Goal: Task Accomplishment & Management: Use online tool/utility

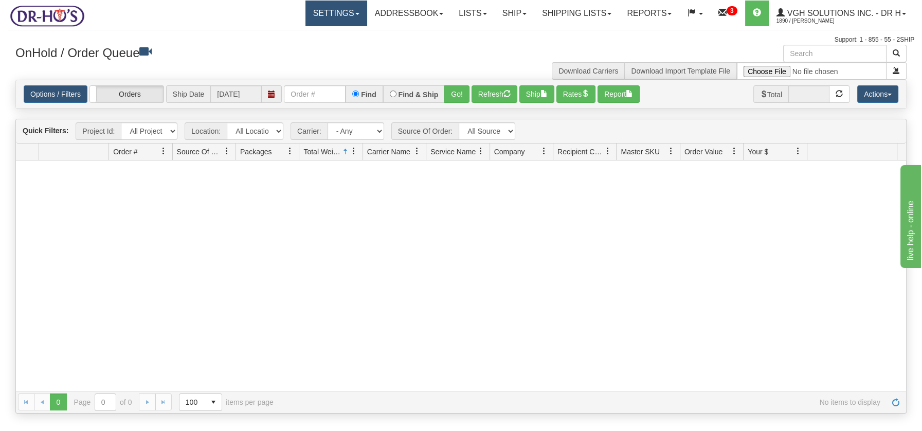
click at [344, 11] on link "Settings" at bounding box center [337, 14] width 62 height 26
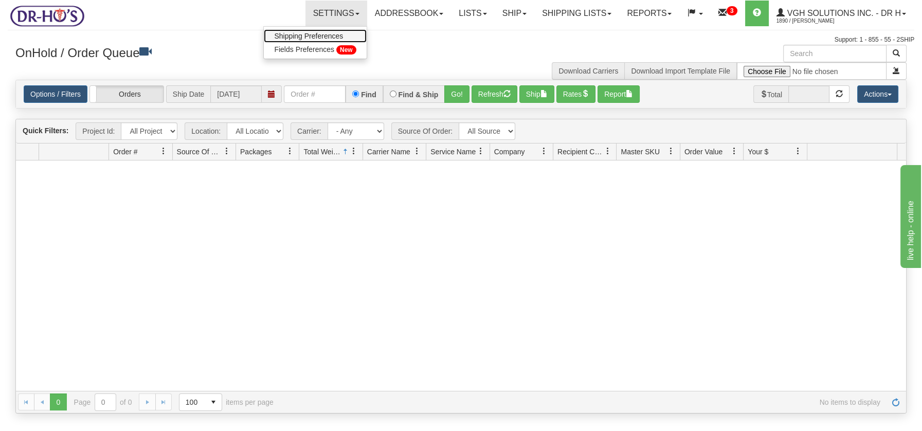
click at [317, 35] on span "Shipping Preferences" at bounding box center [308, 36] width 69 height 8
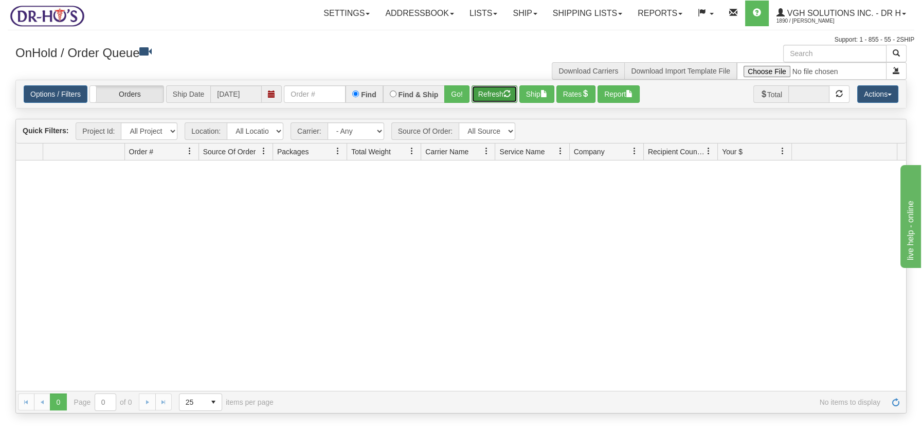
click at [492, 93] on button "Refresh" at bounding box center [495, 93] width 46 height 17
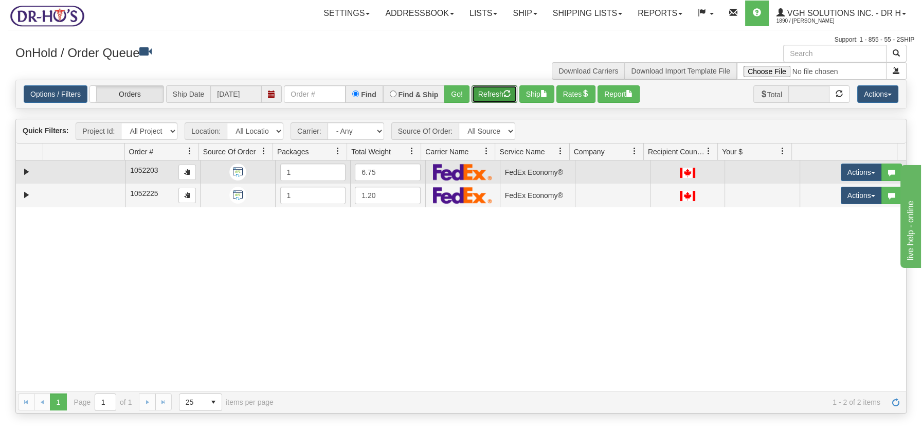
click at [107, 173] on td at bounding box center [84, 171] width 82 height 23
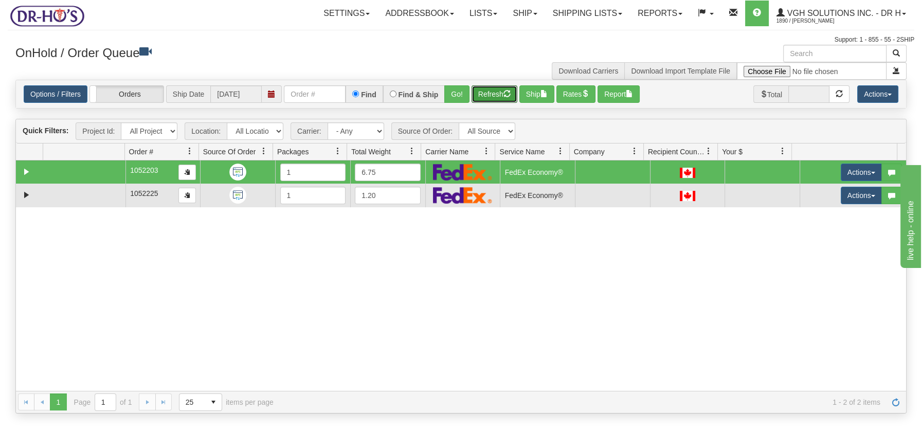
click at [107, 193] on td at bounding box center [84, 195] width 82 height 23
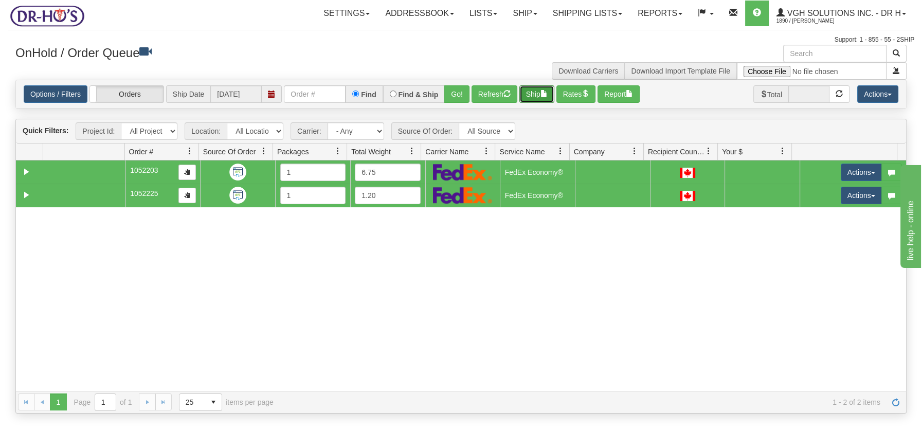
click at [546, 92] on span "button" at bounding box center [544, 93] width 7 height 7
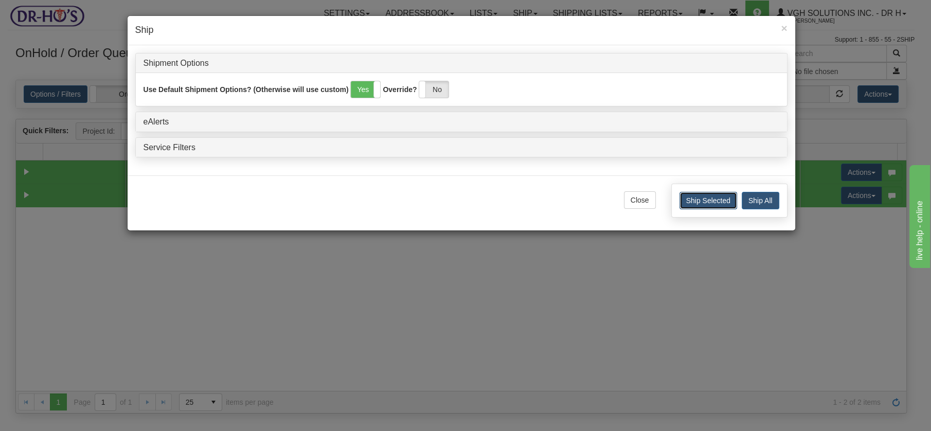
click at [710, 200] on button "Ship Selected" at bounding box center [708, 200] width 58 height 17
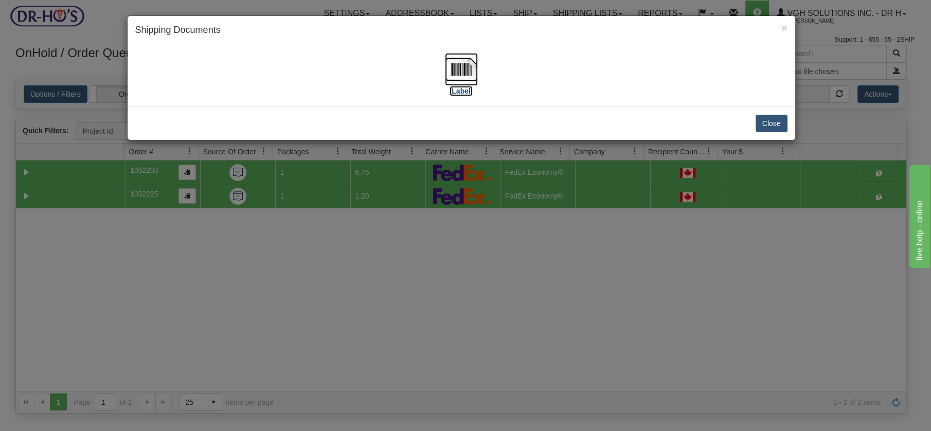
click at [463, 69] on img at bounding box center [461, 69] width 33 height 33
drag, startPoint x: 779, startPoint y: 118, endPoint x: 763, endPoint y: 116, distance: 16.6
click at [777, 118] on button "Close" at bounding box center [772, 123] width 32 height 17
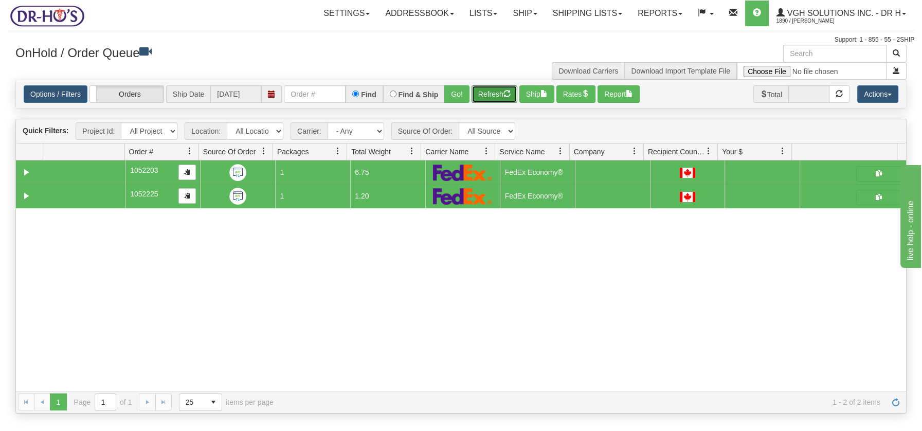
click at [488, 93] on button "Refresh" at bounding box center [495, 93] width 46 height 17
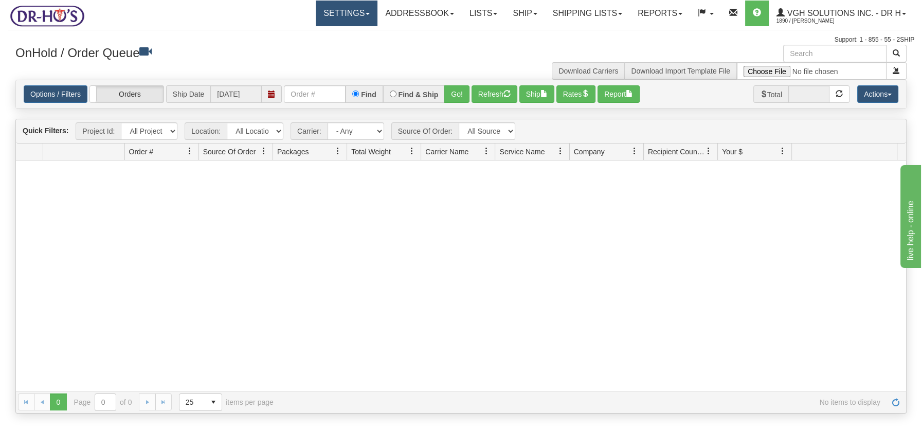
click at [356, 12] on link "Settings" at bounding box center [347, 14] width 62 height 26
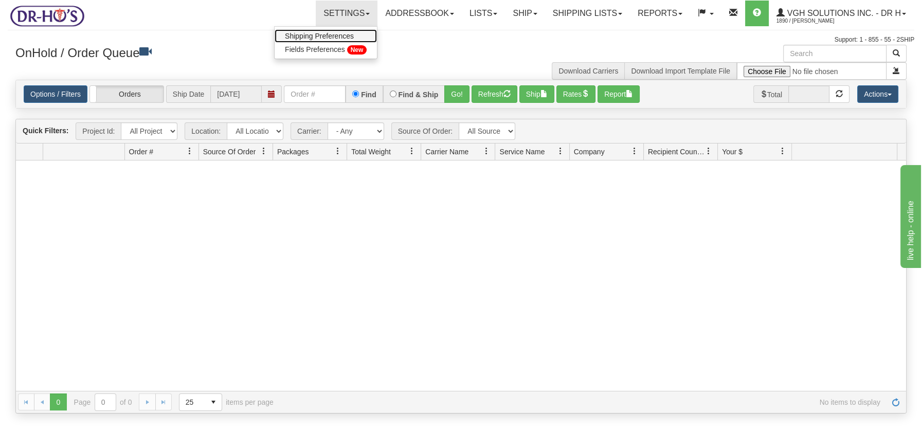
click at [323, 30] on link "Shipping Preferences" at bounding box center [326, 35] width 102 height 13
